Goal: Task Accomplishment & Management: Manage account settings

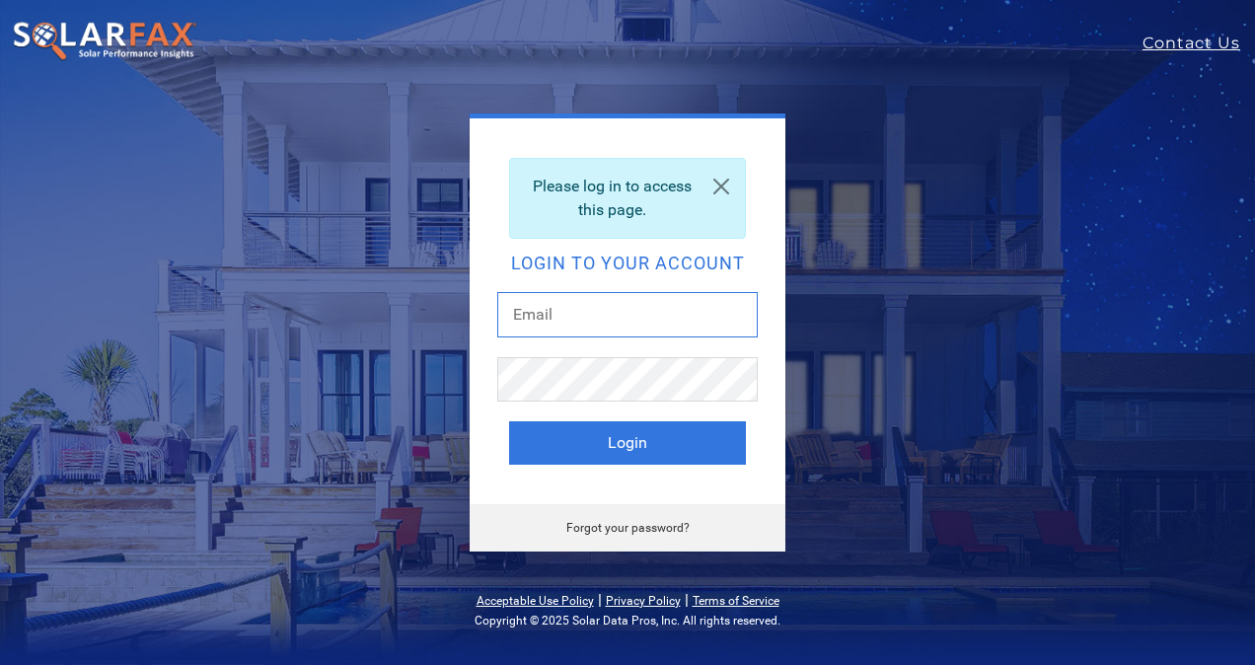
click at [702, 323] on input "text" at bounding box center [627, 314] width 261 height 45
click at [764, 219] on div "Please log in to access this page. Login to your account Login" at bounding box center [628, 311] width 316 height 386
click at [721, 187] on link at bounding box center [721, 186] width 47 height 55
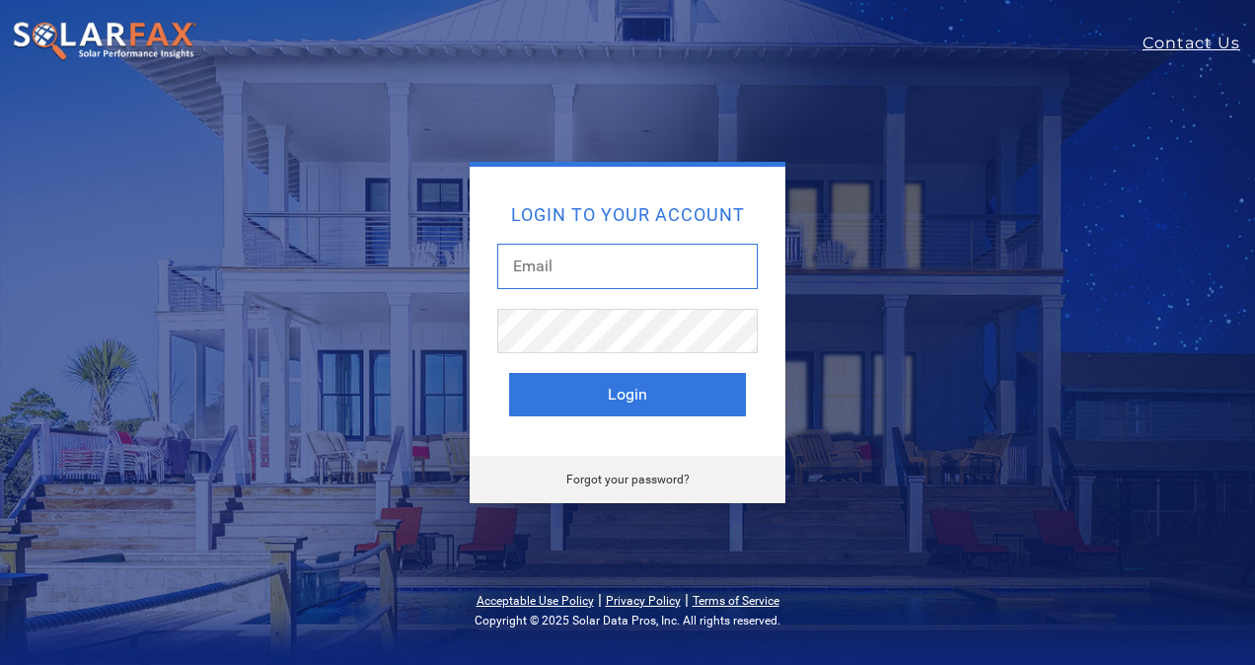
click at [653, 274] on input "text" at bounding box center [627, 266] width 261 height 45
type input "[EMAIL_ADDRESS][DOMAIN_NAME]"
click at [509, 373] on button "Login" at bounding box center [627, 394] width 237 height 43
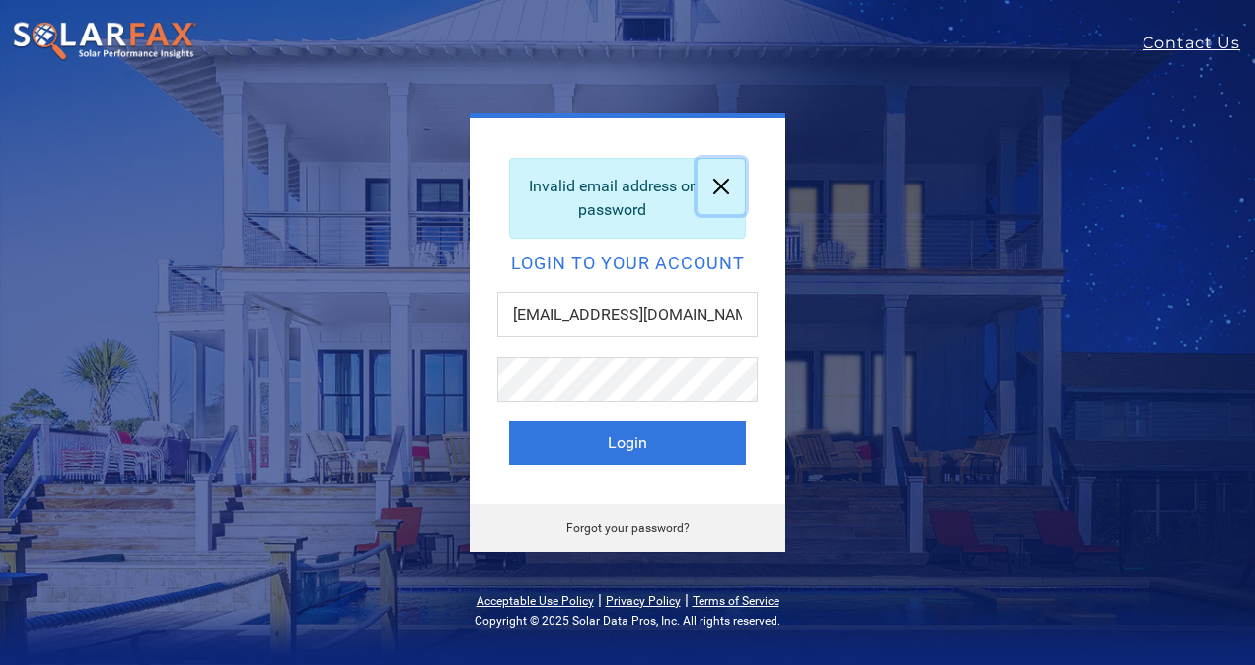
click at [724, 189] on link at bounding box center [721, 186] width 47 height 55
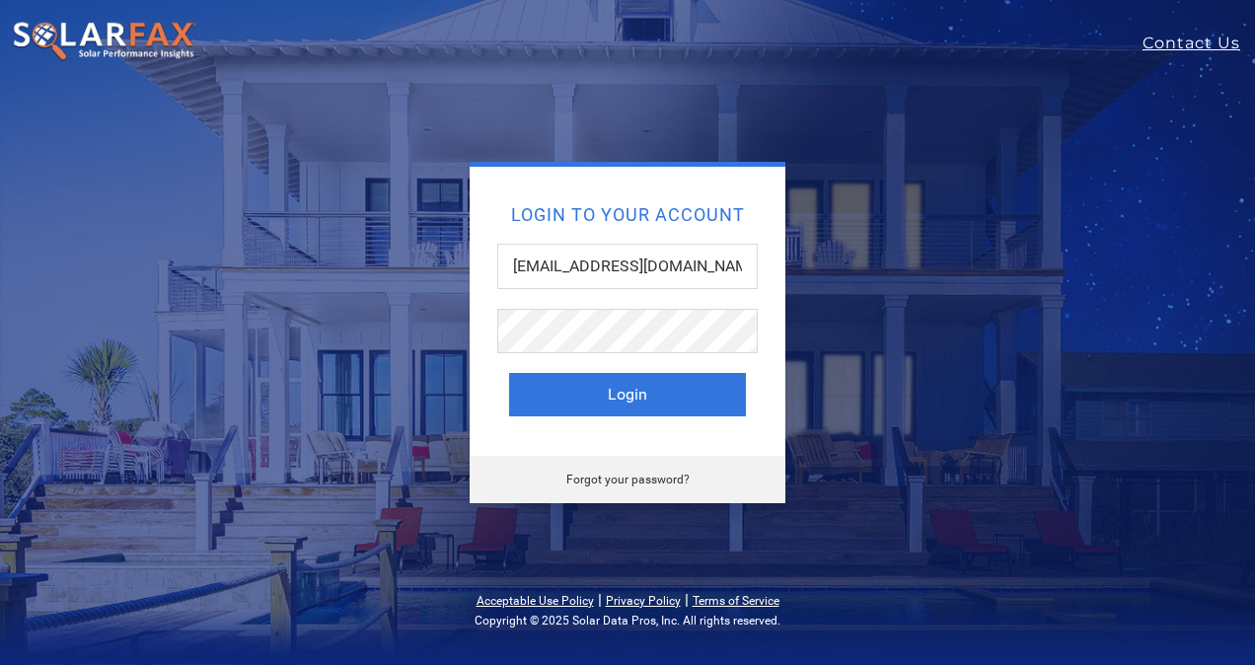
click at [92, 29] on img at bounding box center [105, 41] width 186 height 41
click at [71, 37] on img at bounding box center [105, 41] width 186 height 41
